Goal: Check status: Check status

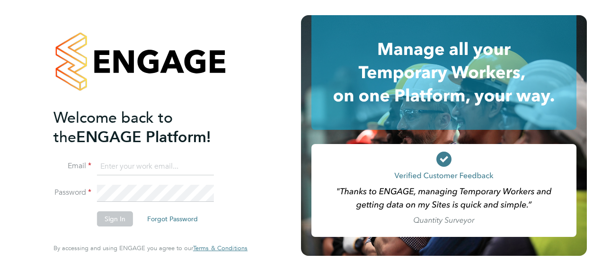
type input "victoria.ticehurst@ncclondon.ac.uk"
click at [114, 219] on button "Sign In" at bounding box center [115, 218] width 36 height 15
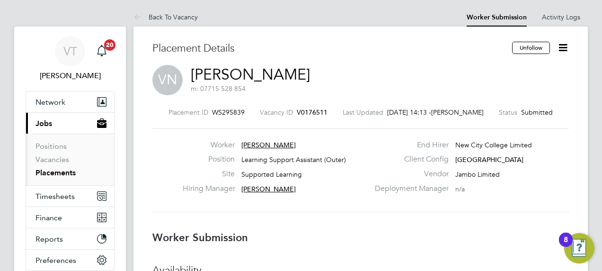
drag, startPoint x: 324, startPoint y: 237, endPoint x: 462, endPoint y: 275, distance: 142.6
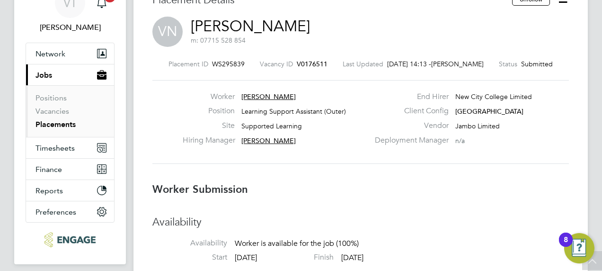
click at [411, 132] on div "Vendor Jambo Limited" at bounding box center [470, 128] width 203 height 15
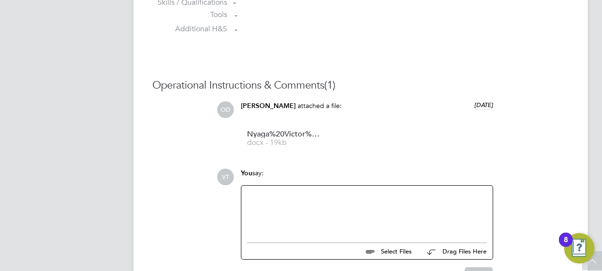
scroll to position [832, 0]
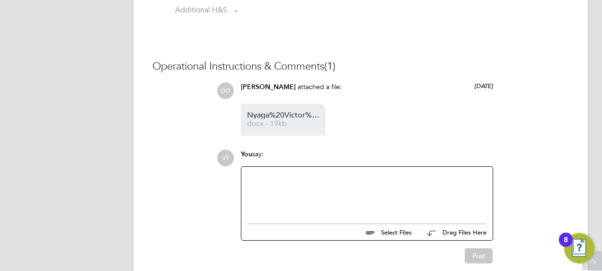
click at [285, 114] on span "Nyaga%20Victor%20HQ00252643" at bounding box center [285, 115] width 76 height 7
